Goal: Task Accomplishment & Management: Use online tool/utility

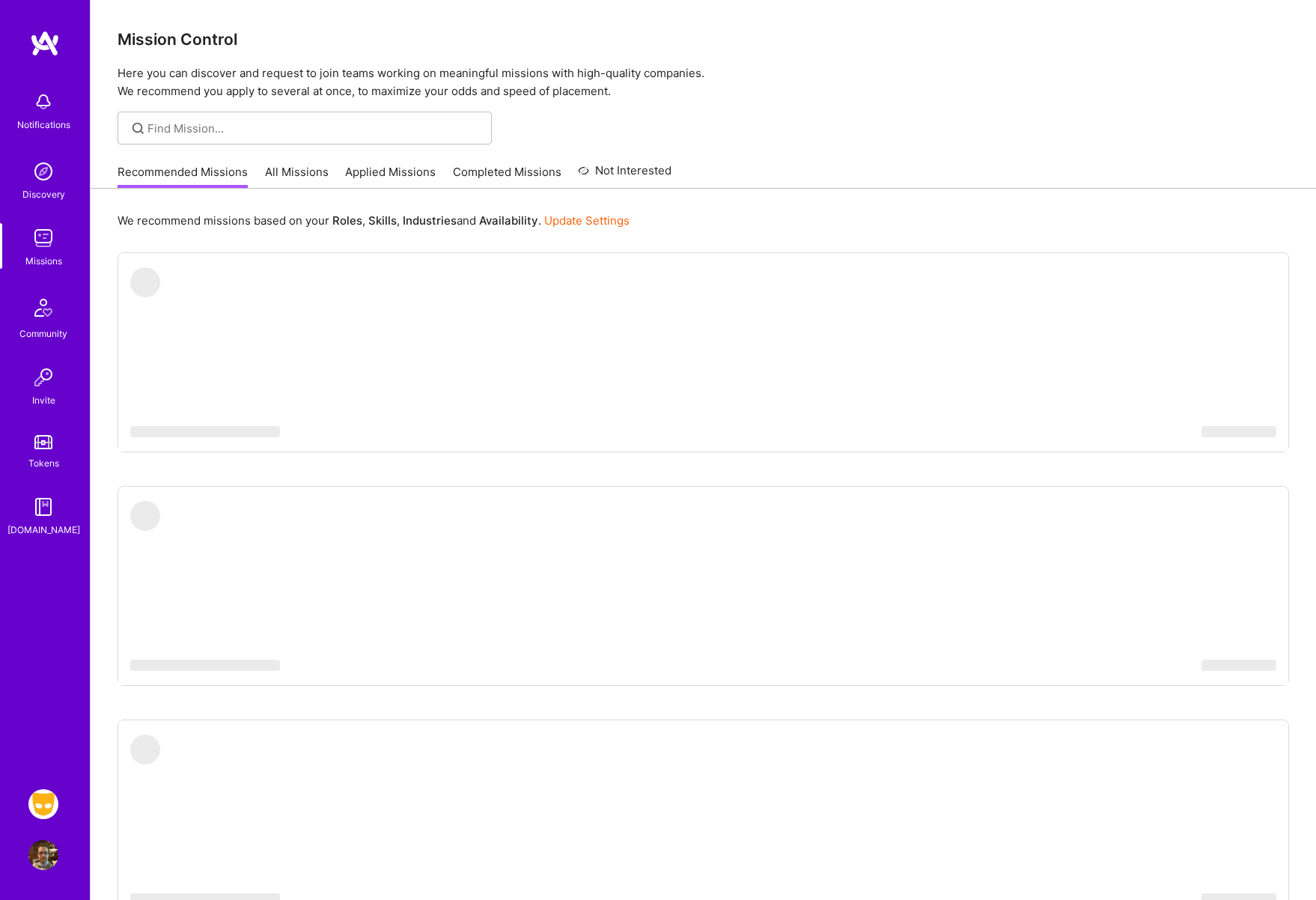
click at [49, 800] on img at bounding box center [43, 804] width 30 height 30
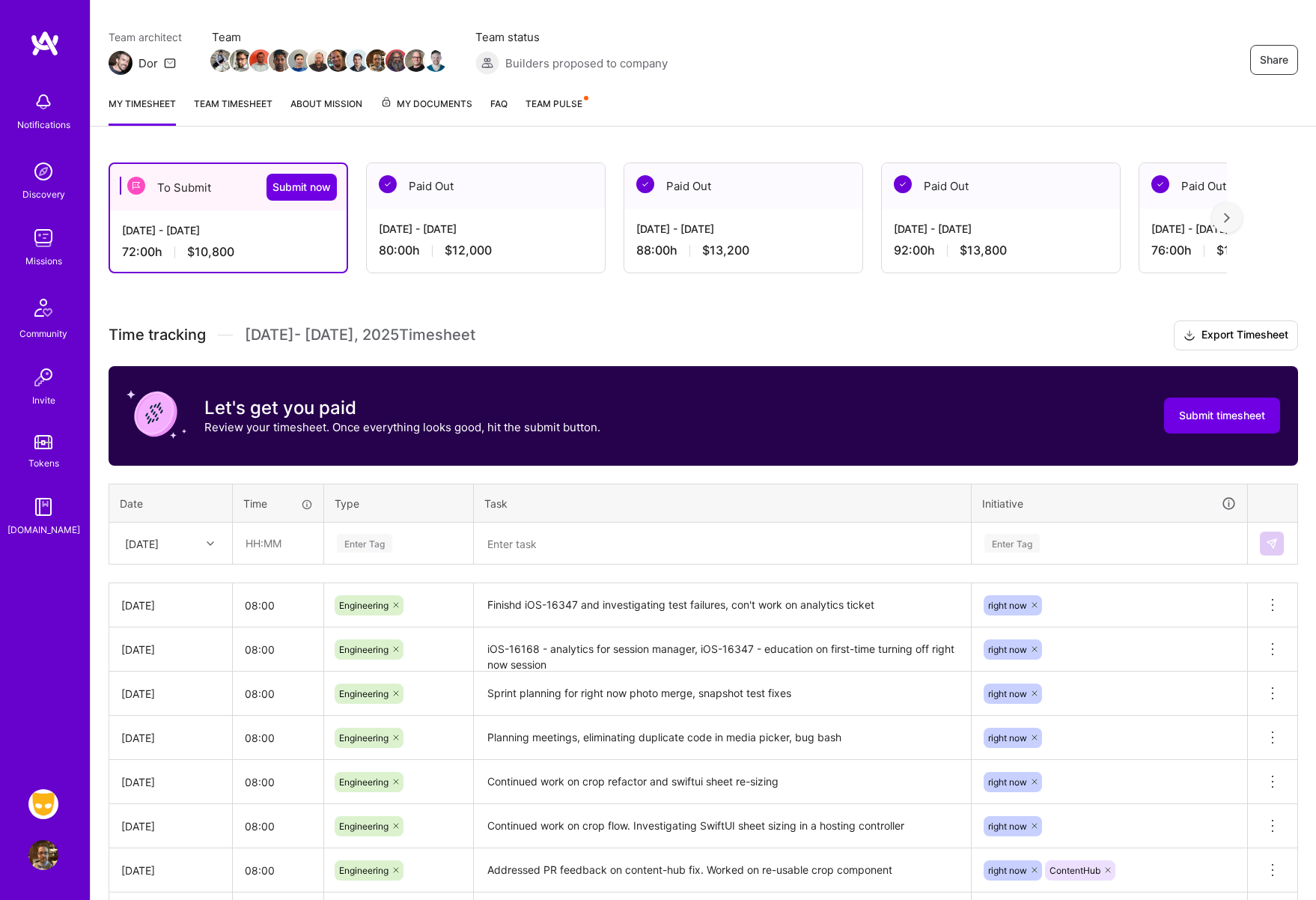
scroll to position [118, 0]
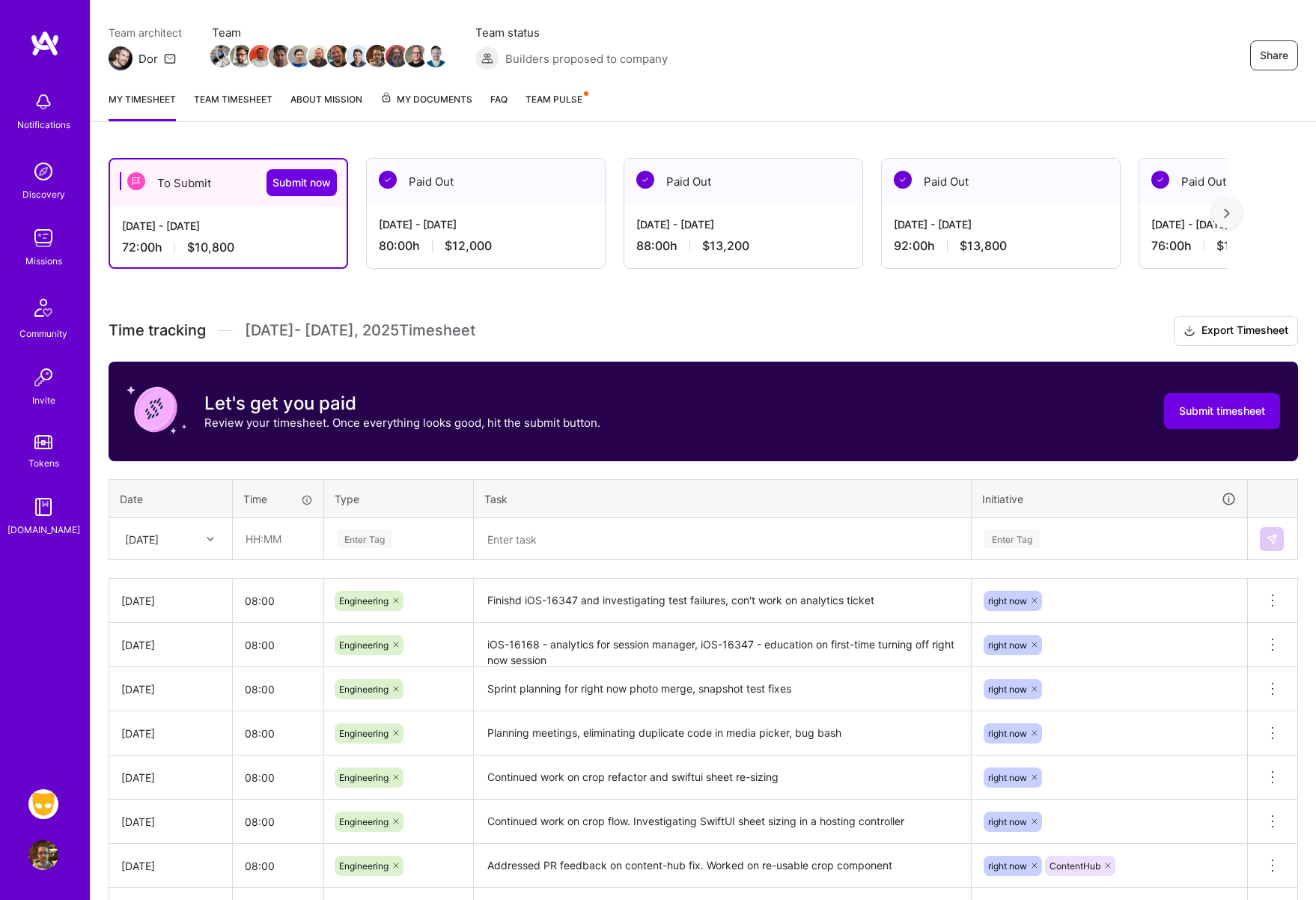
click at [558, 536] on textarea at bounding box center [722, 539] width 494 height 39
click at [271, 541] on input "text" at bounding box center [278, 539] width 89 height 40
type input "08:00"
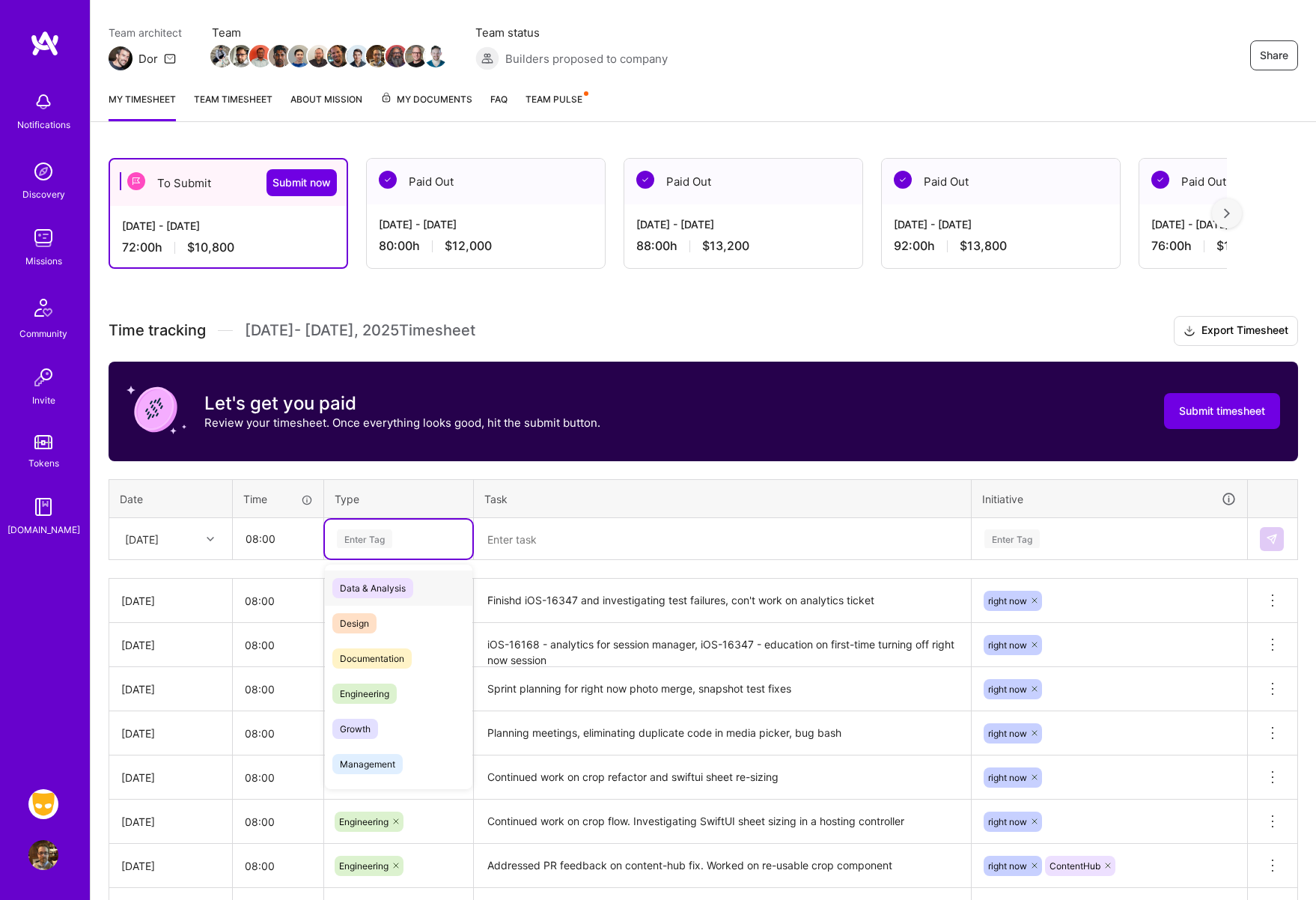
click at [353, 542] on div "Enter Tag" at bounding box center [365, 538] width 55 height 23
click at [369, 691] on span "Engineering" at bounding box center [364, 694] width 64 height 21
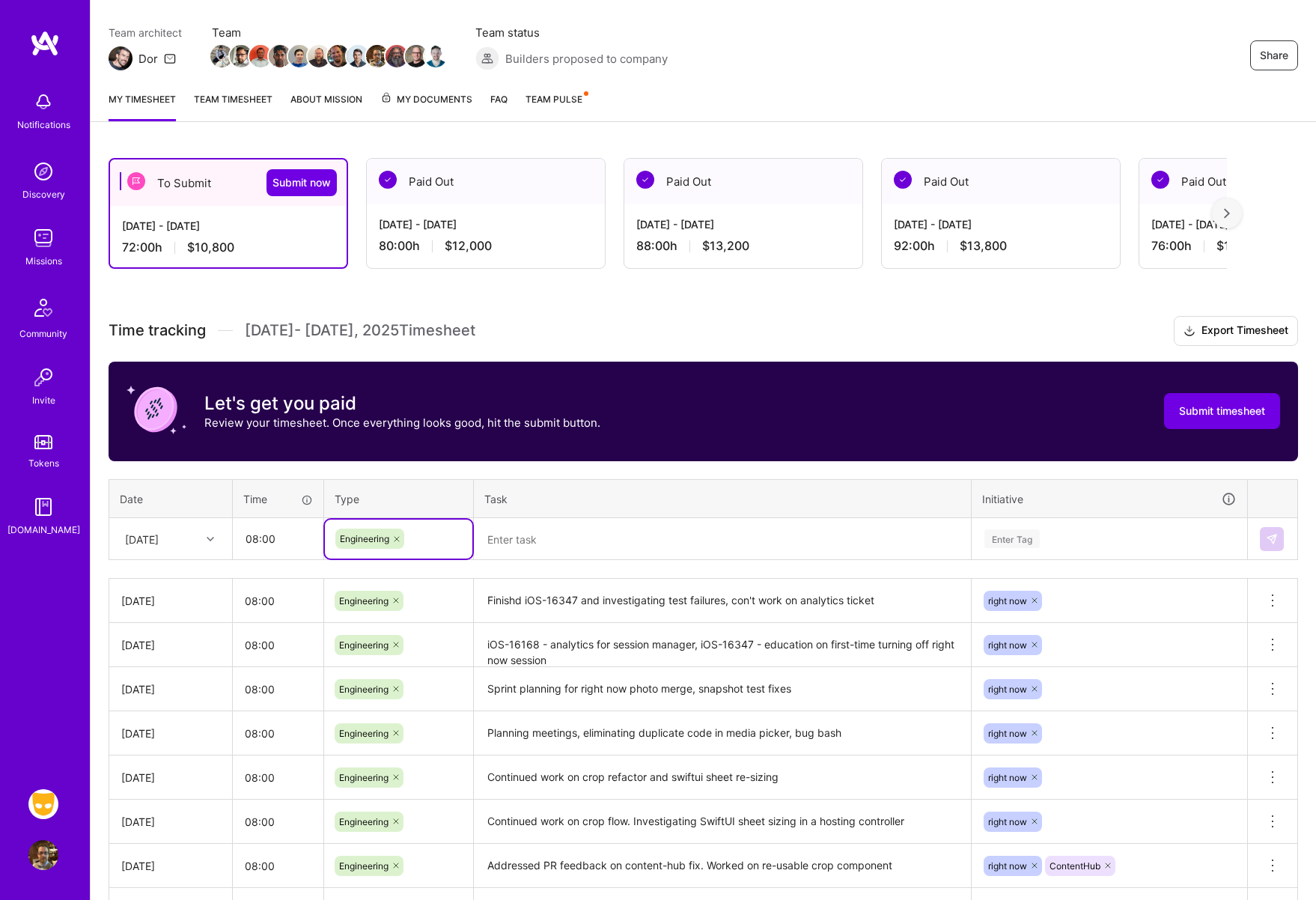
click at [1001, 544] on div "Enter Tag" at bounding box center [1012, 538] width 55 height 23
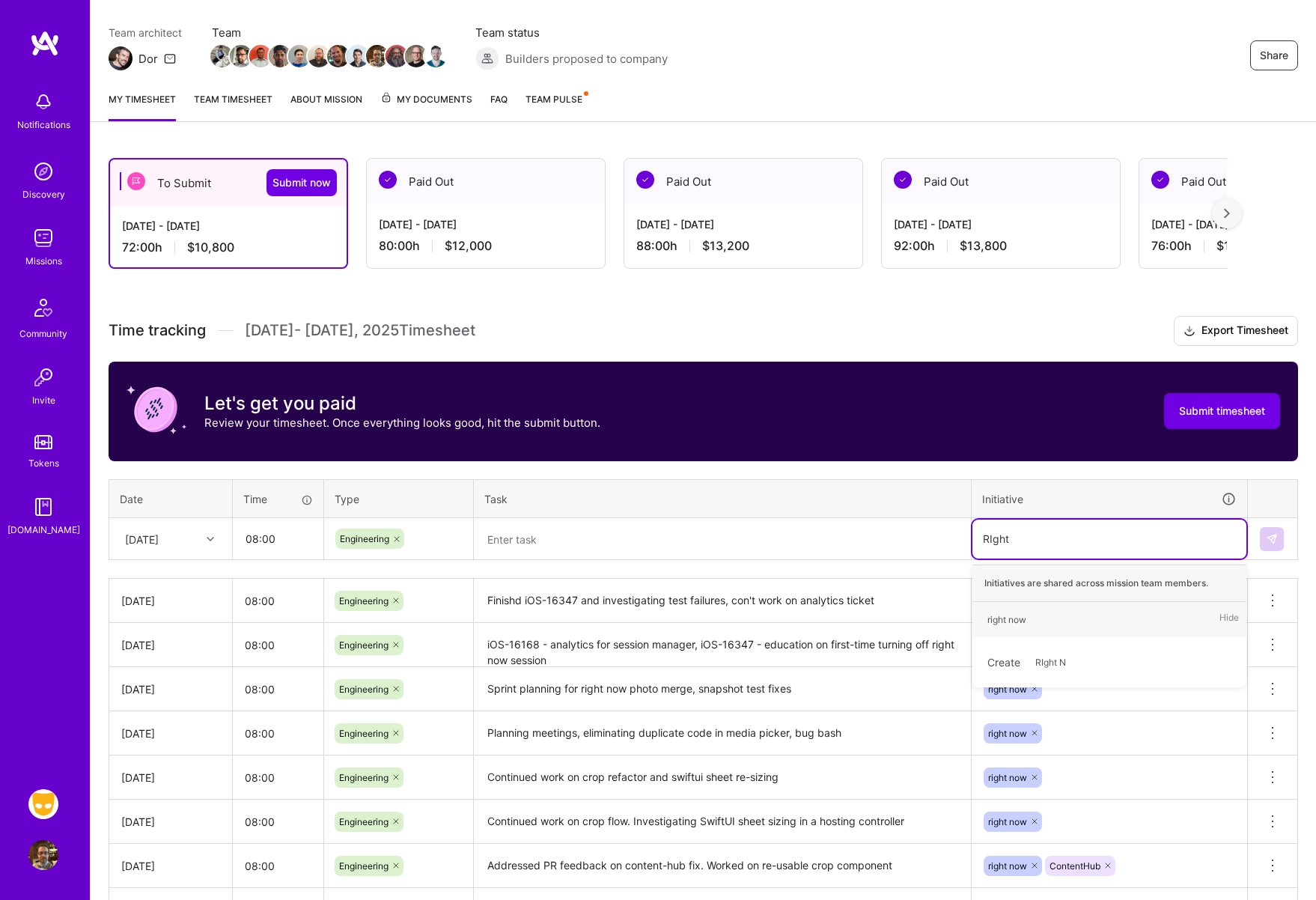
type input "RIght"
click at [676, 558] on textarea at bounding box center [722, 539] width 494 height 40
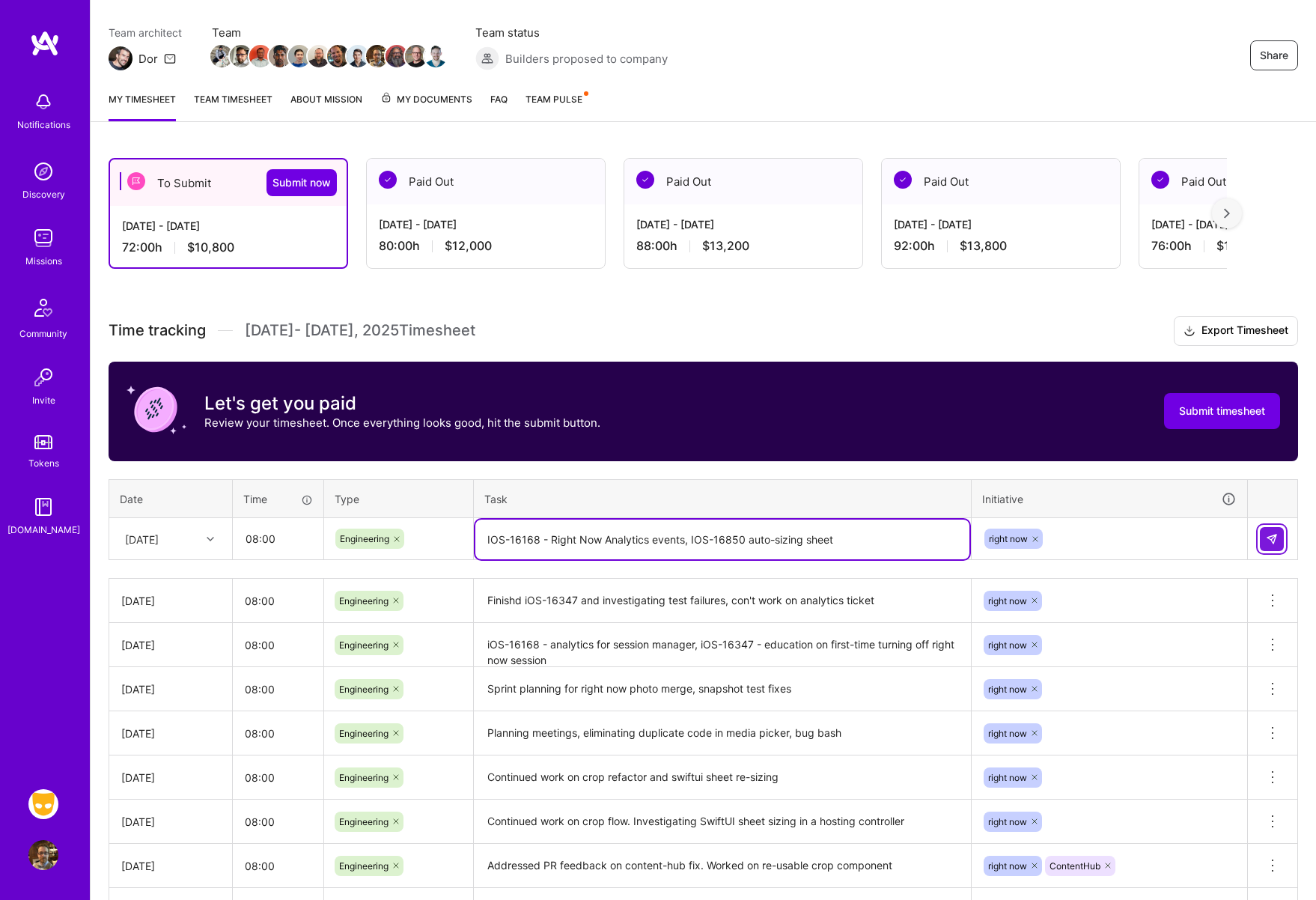
type textarea "IOS-16168 - Right Now Analytics events, IOS-16850 auto-sizing sheet"
click at [1261, 542] on button at bounding box center [1272, 539] width 24 height 24
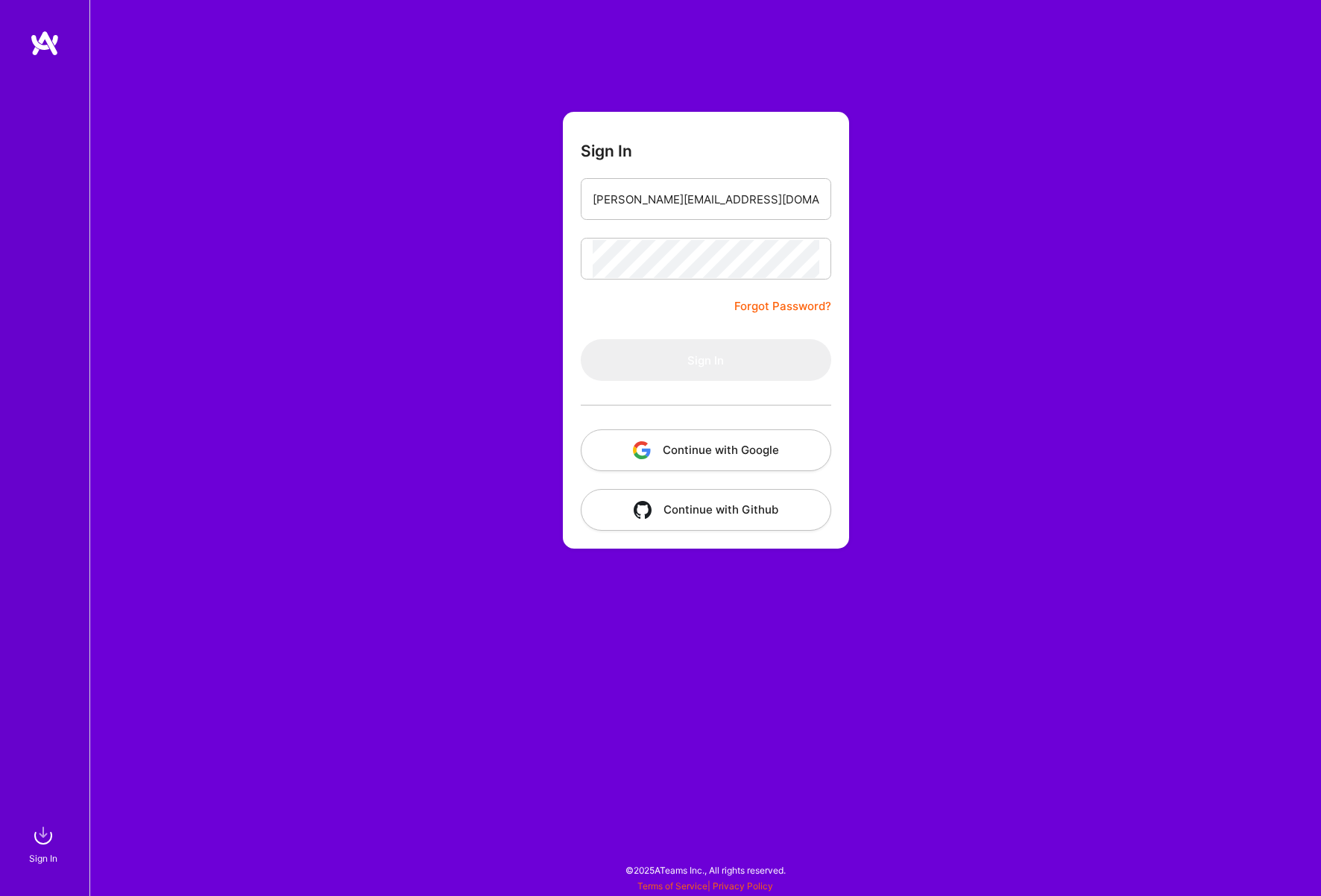
type input "[PERSON_NAME][EMAIL_ADDRESS][DOMAIN_NAME]"
click at [705, 360] on button "Sign In" at bounding box center [705, 360] width 250 height 42
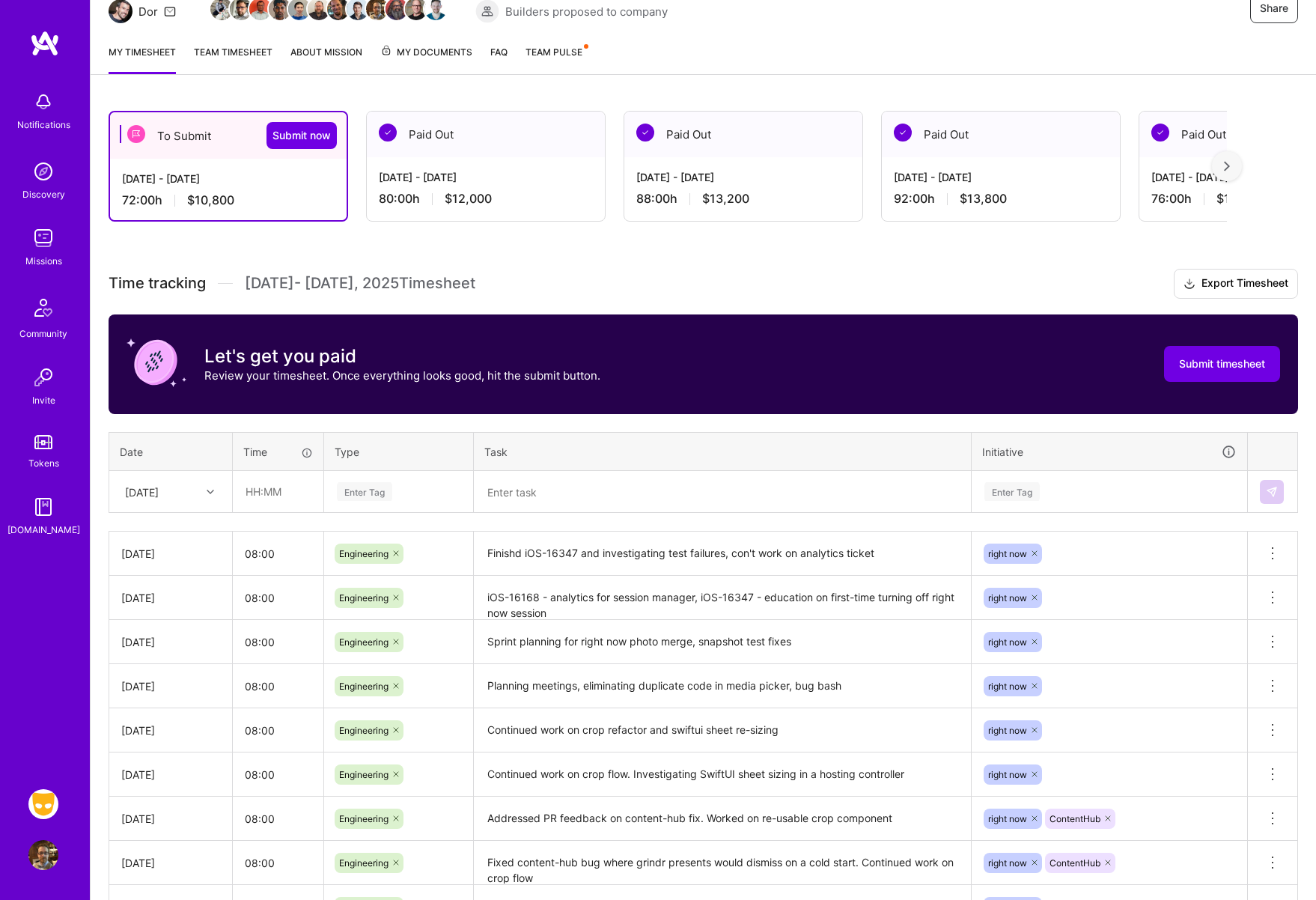
scroll to position [167, 0]
